Goal: Check status

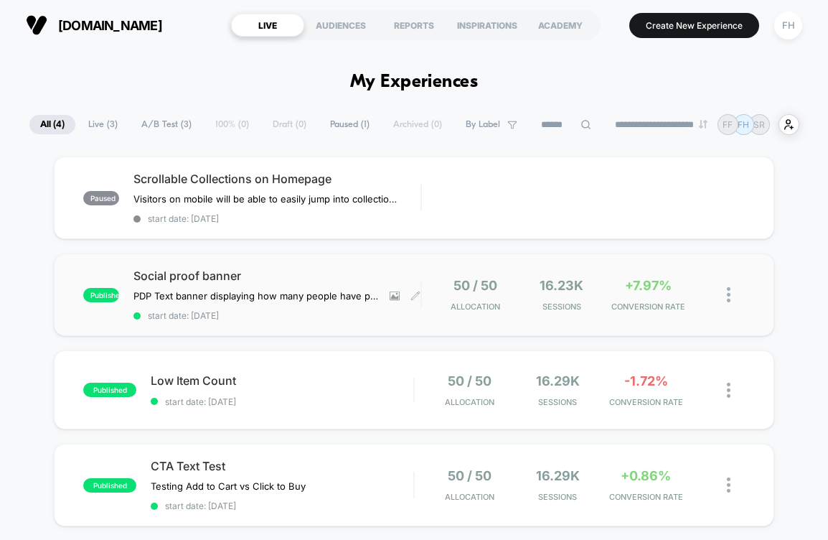
click at [315, 272] on span "Social proof banner" at bounding box center [277, 275] width 287 height 14
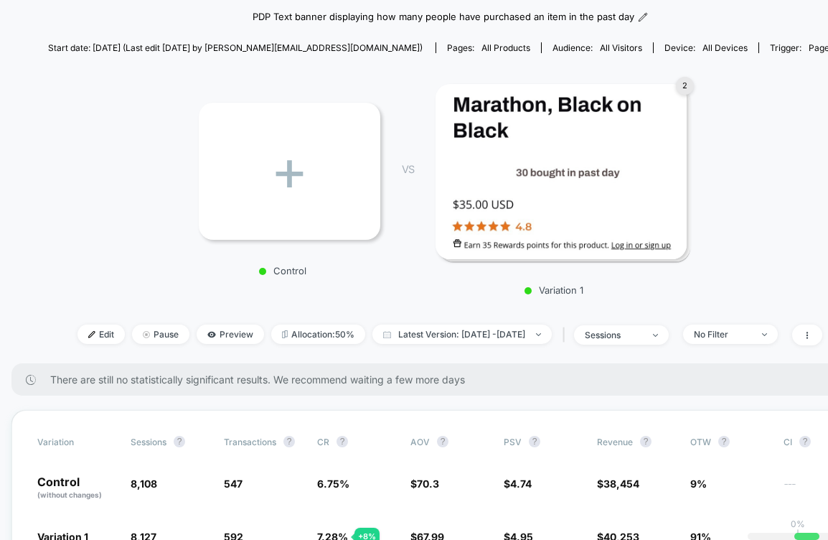
scroll to position [129, 0]
